Goal: Navigation & Orientation: Find specific page/section

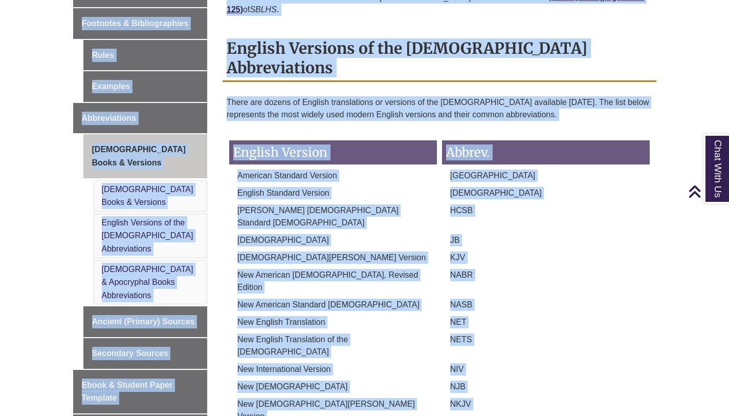
scroll to position [418, 0]
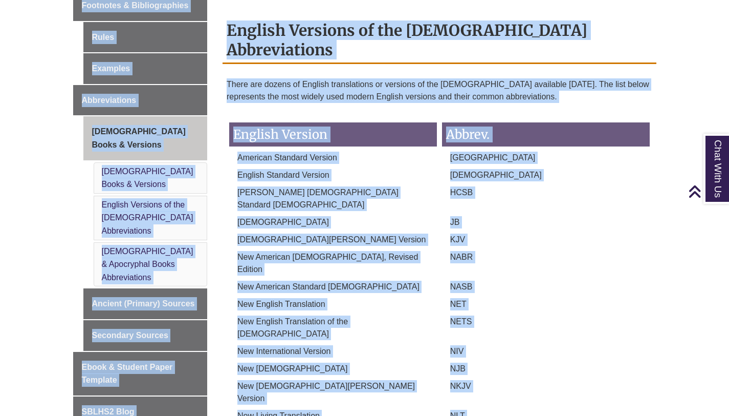
drag, startPoint x: 736, startPoint y: 23, endPoint x: 732, endPoint y: 123, distance: 99.9
click at [565, 216] on p "JB" at bounding box center [546, 222] width 208 height 12
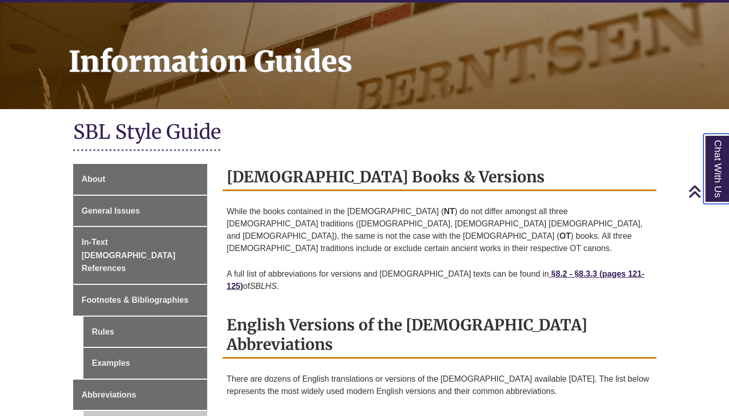
scroll to position [0, 0]
